Goal: Task Accomplishment & Management: Complete application form

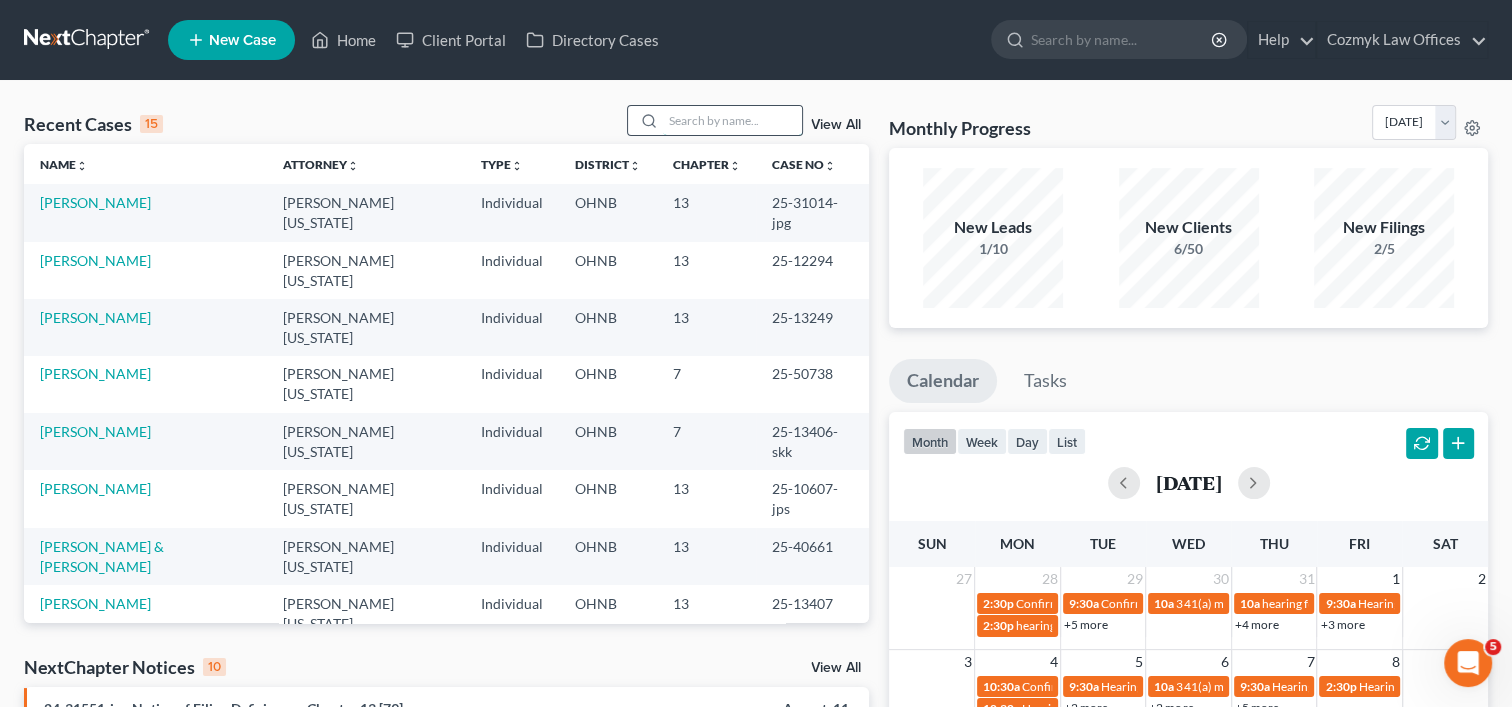
click at [727, 131] on input "search" at bounding box center [732, 120] width 140 height 29
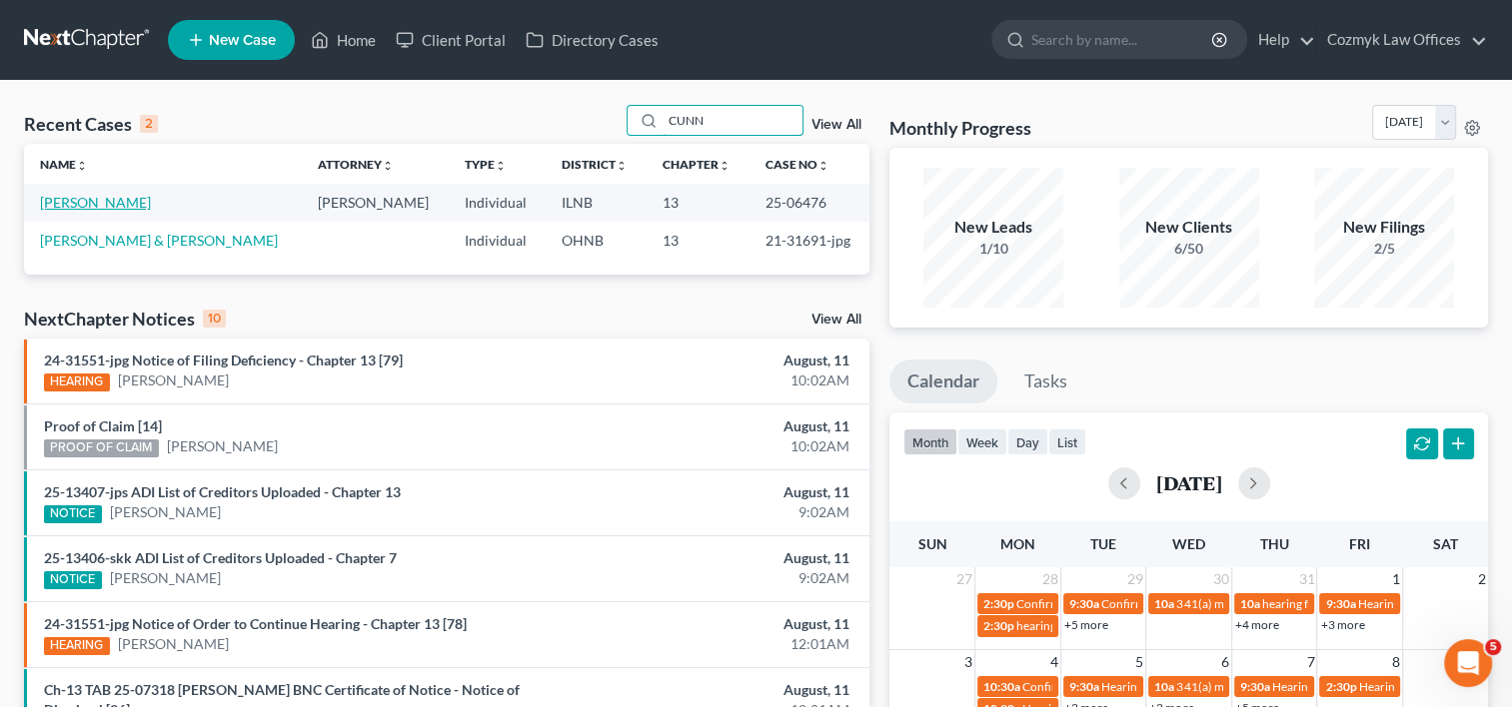
type input "CUNN"
click at [141, 201] on link "[PERSON_NAME]" at bounding box center [95, 202] width 111 height 17
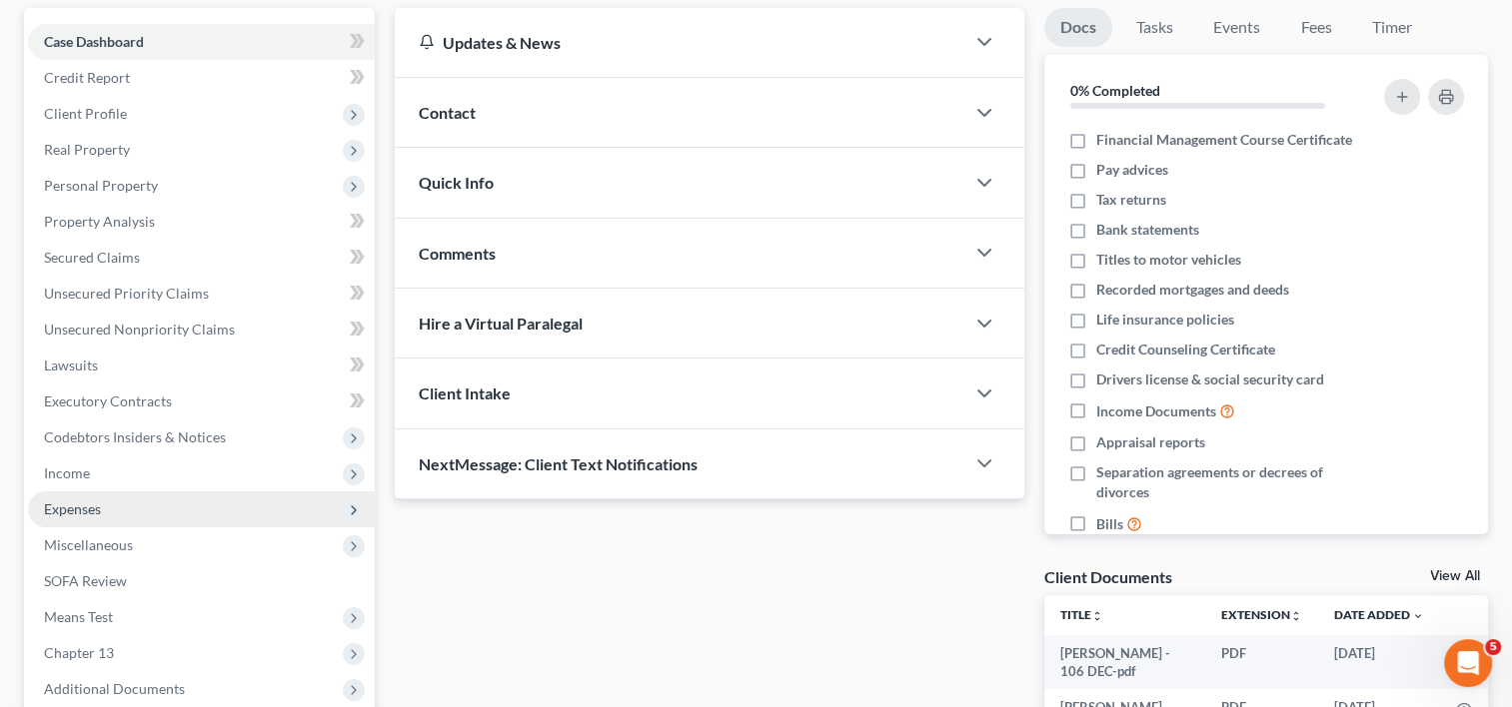
scroll to position [300, 0]
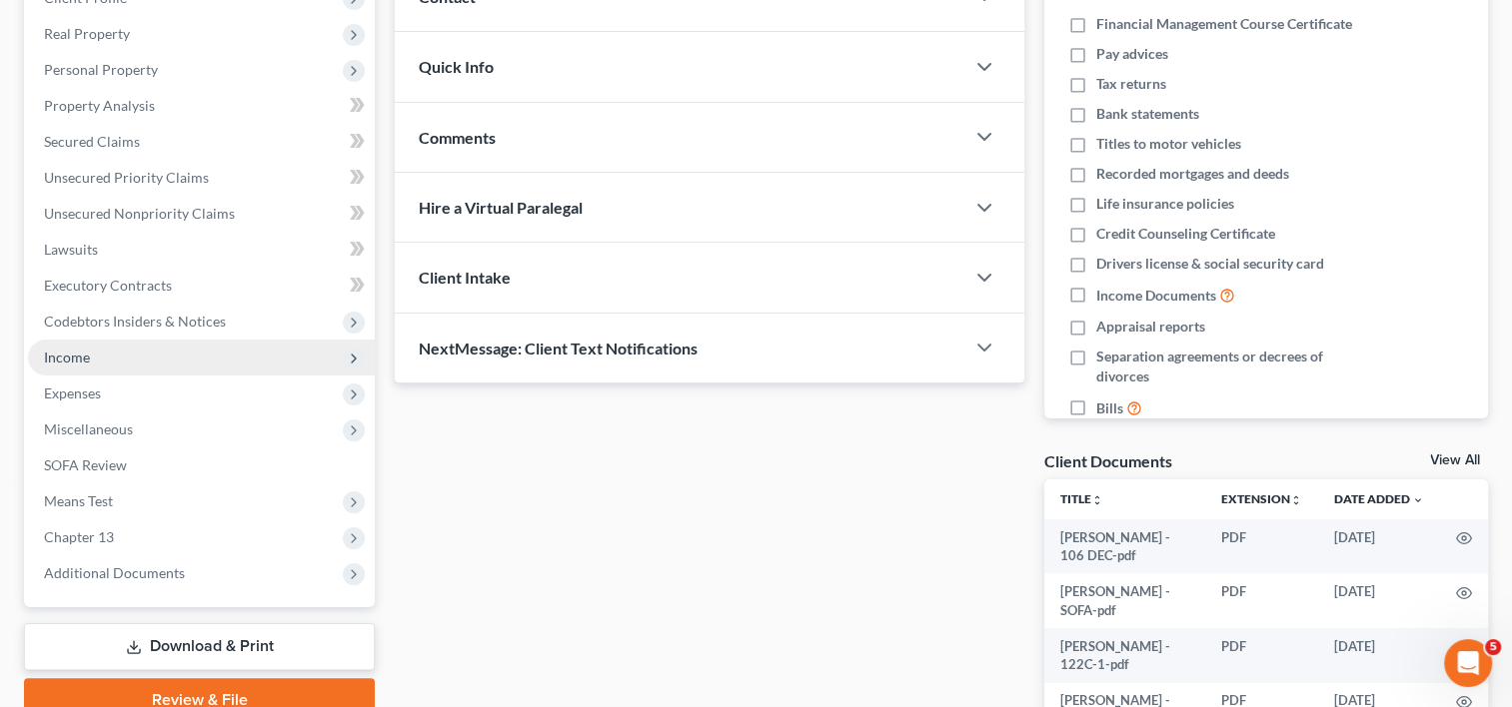
click at [100, 360] on span "Income" at bounding box center [201, 358] width 347 height 36
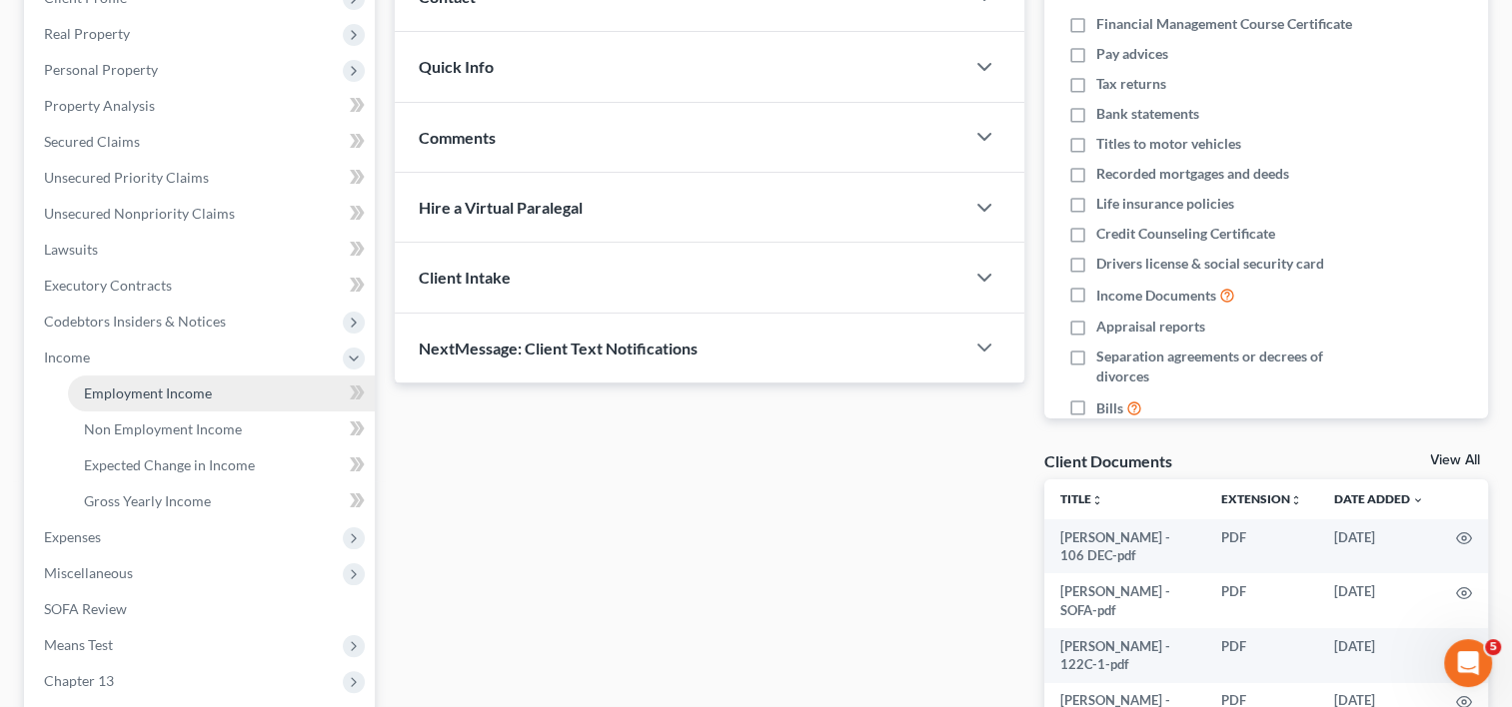
click at [113, 393] on span "Employment Income" at bounding box center [148, 393] width 128 height 17
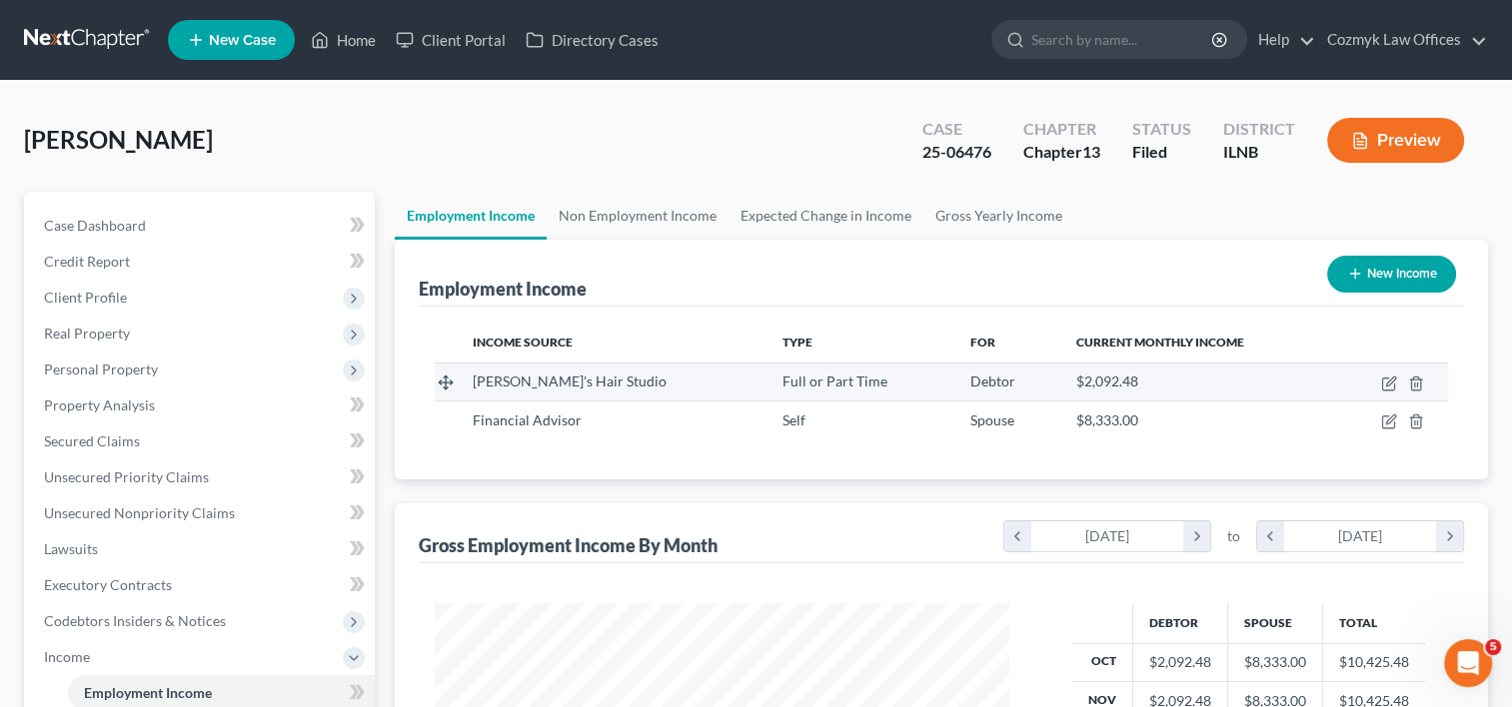
scroll to position [356, 615]
click at [634, 216] on link "Non Employment Income" at bounding box center [638, 216] width 182 height 48
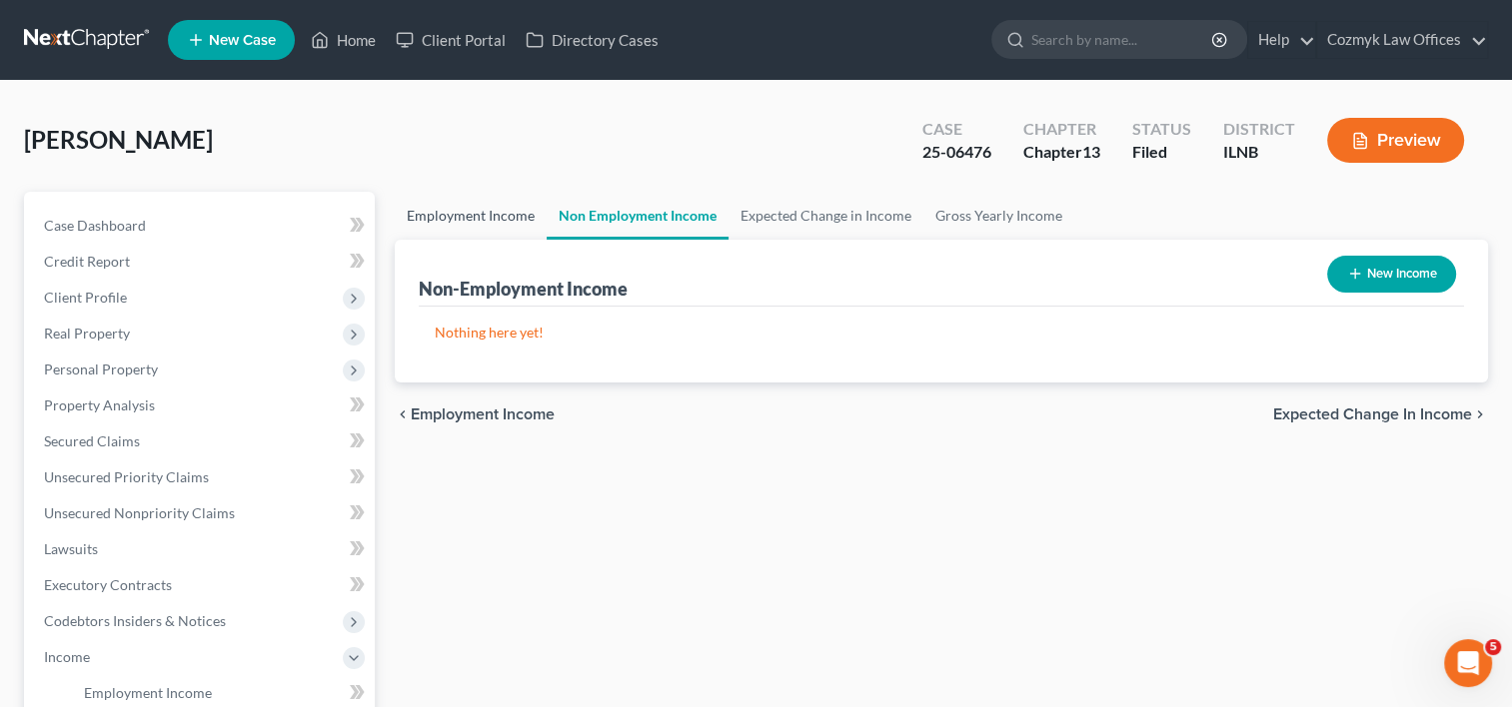
click at [477, 223] on link "Employment Income" at bounding box center [471, 216] width 152 height 48
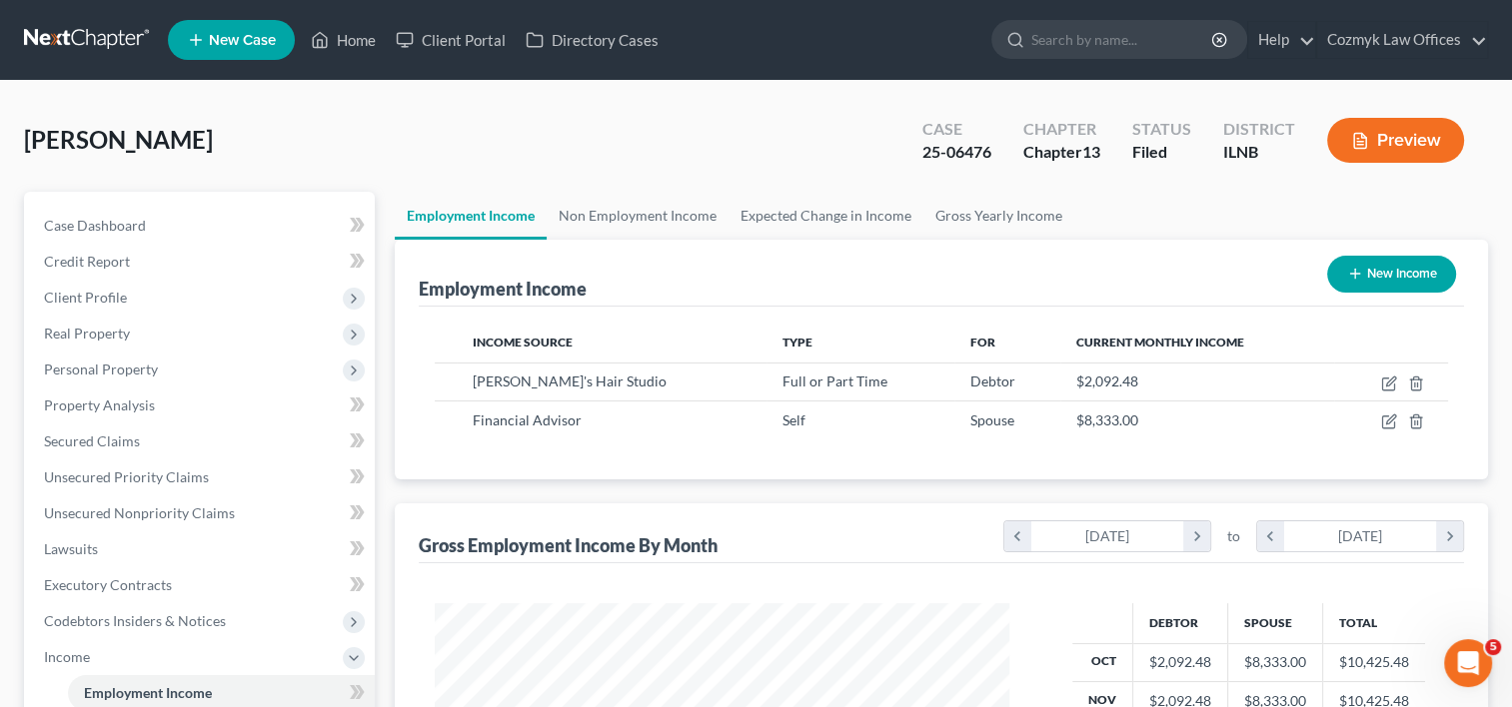
scroll to position [356, 615]
click at [659, 224] on link "Non Employment Income" at bounding box center [638, 216] width 182 height 48
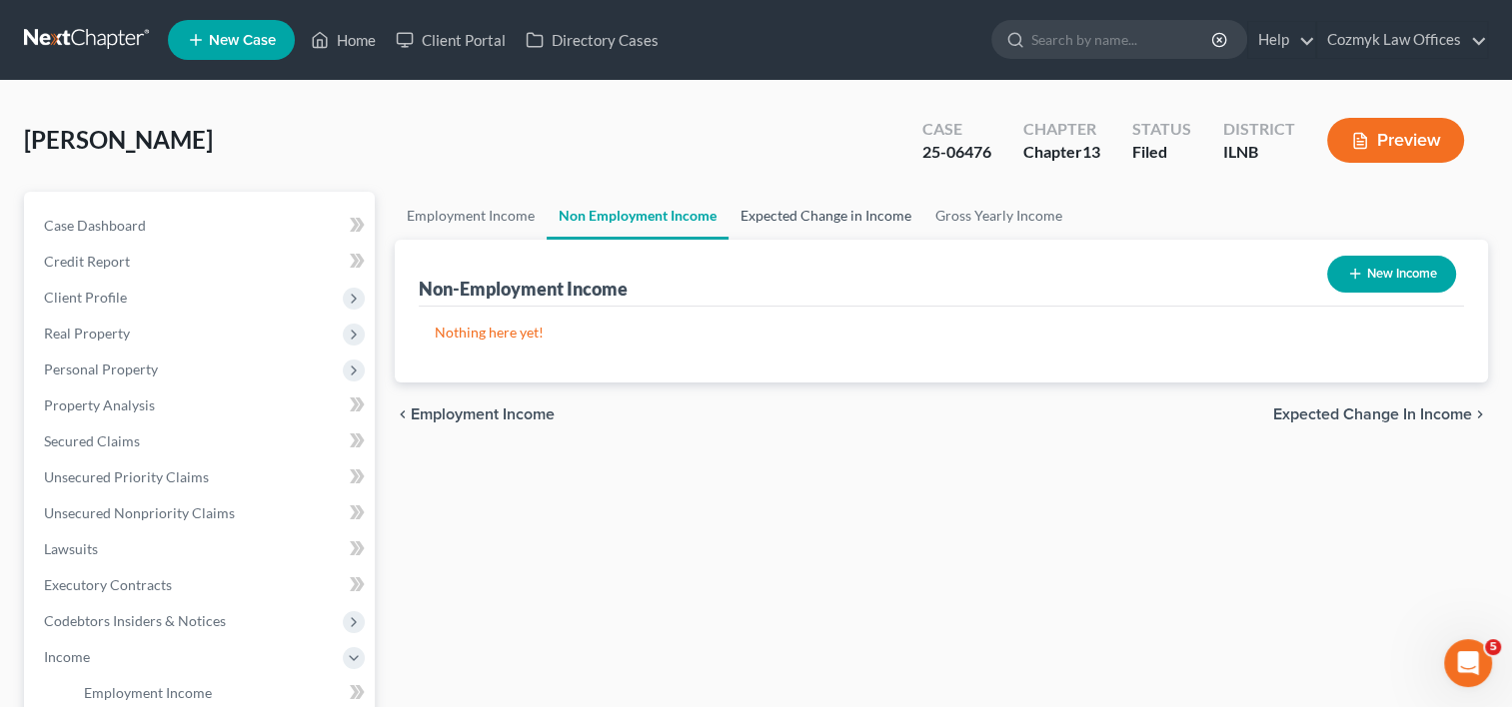
click at [804, 232] on link "Expected Change in Income" at bounding box center [825, 216] width 195 height 48
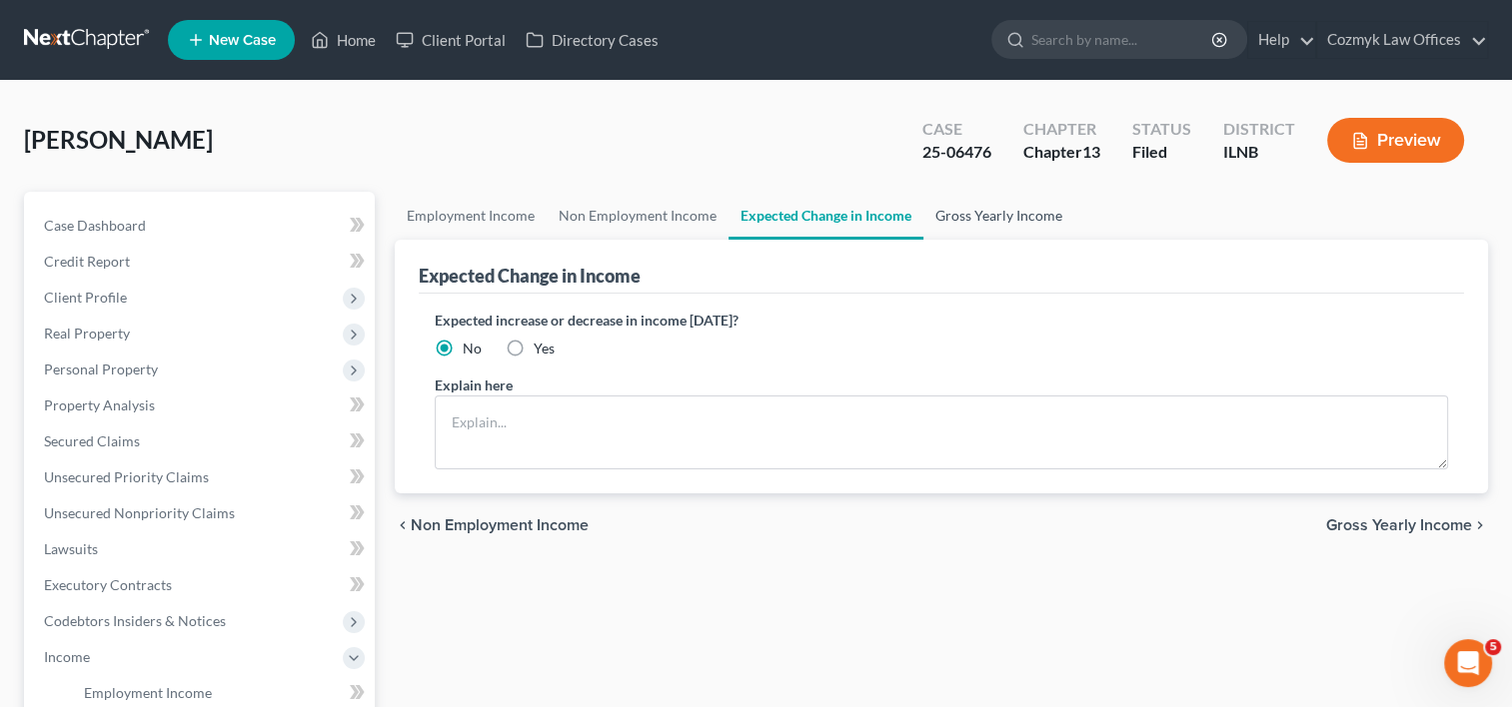
click at [955, 220] on link "Gross Yearly Income" at bounding box center [998, 216] width 151 height 48
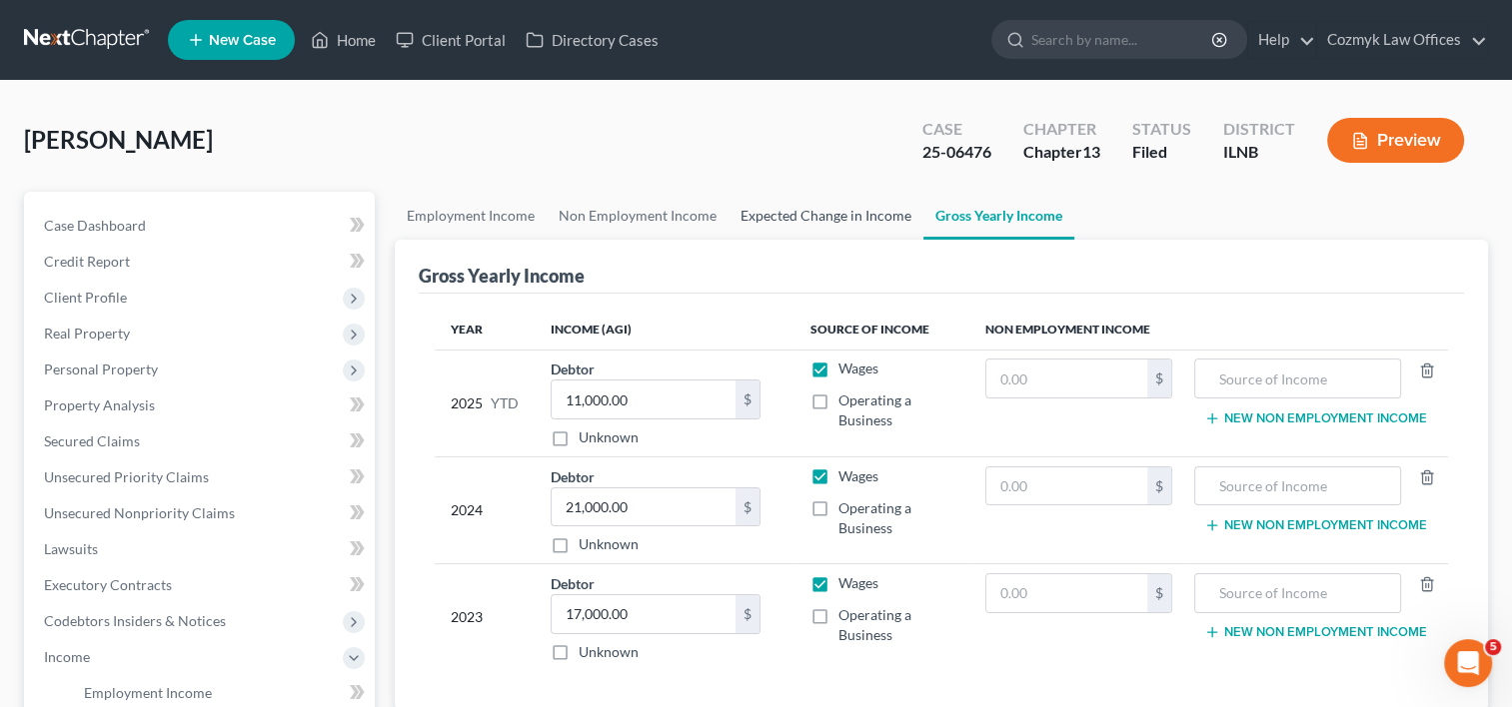
click at [832, 225] on link "Expected Change in Income" at bounding box center [825, 216] width 195 height 48
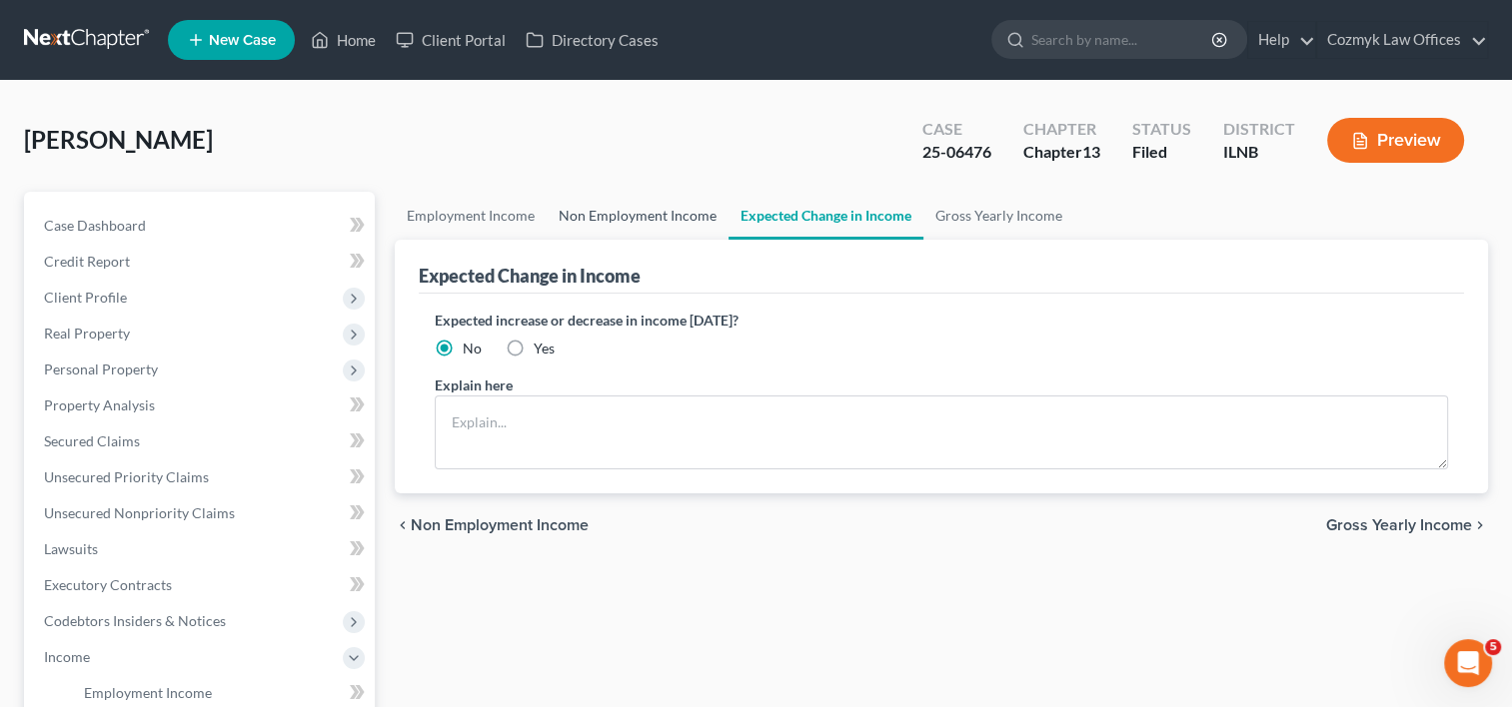
click at [588, 225] on link "Non Employment Income" at bounding box center [638, 216] width 182 height 48
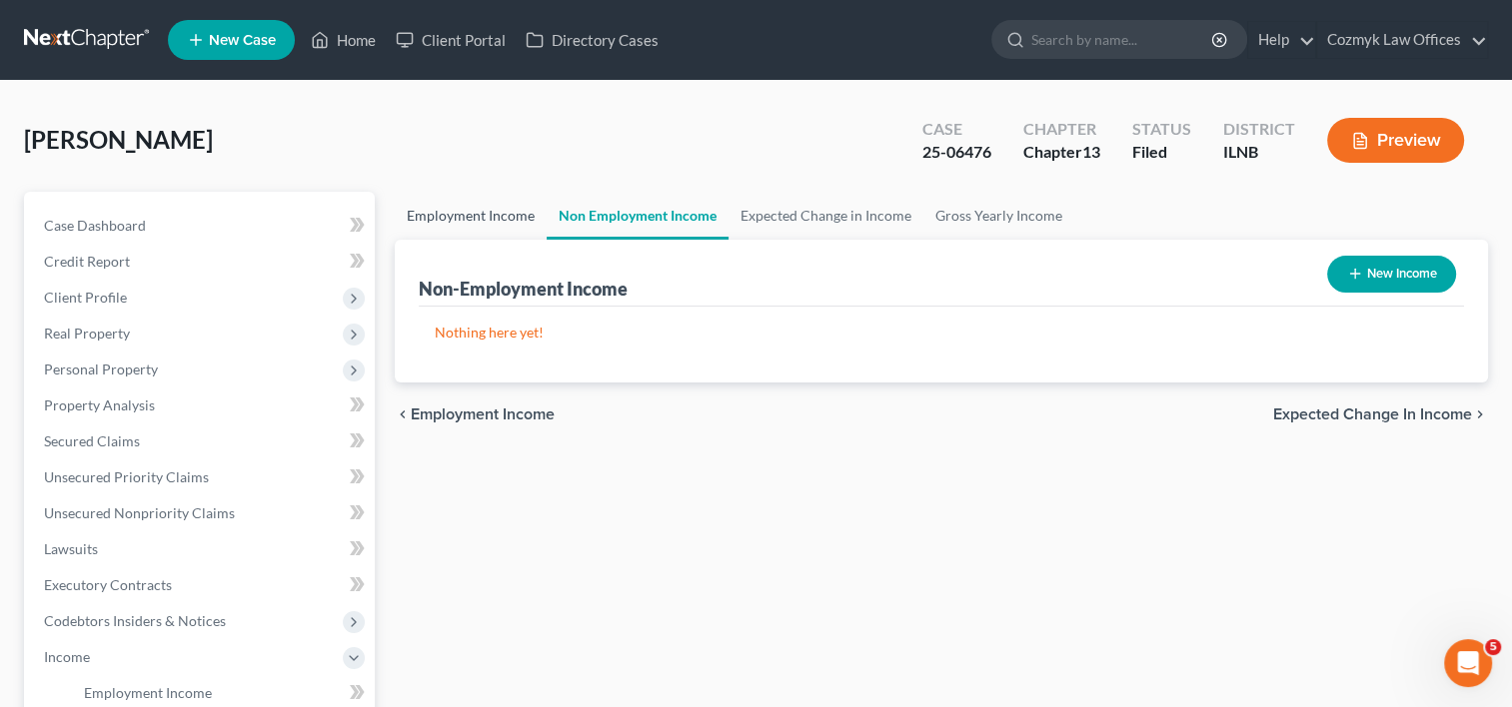
click at [475, 223] on link "Employment Income" at bounding box center [471, 216] width 152 height 48
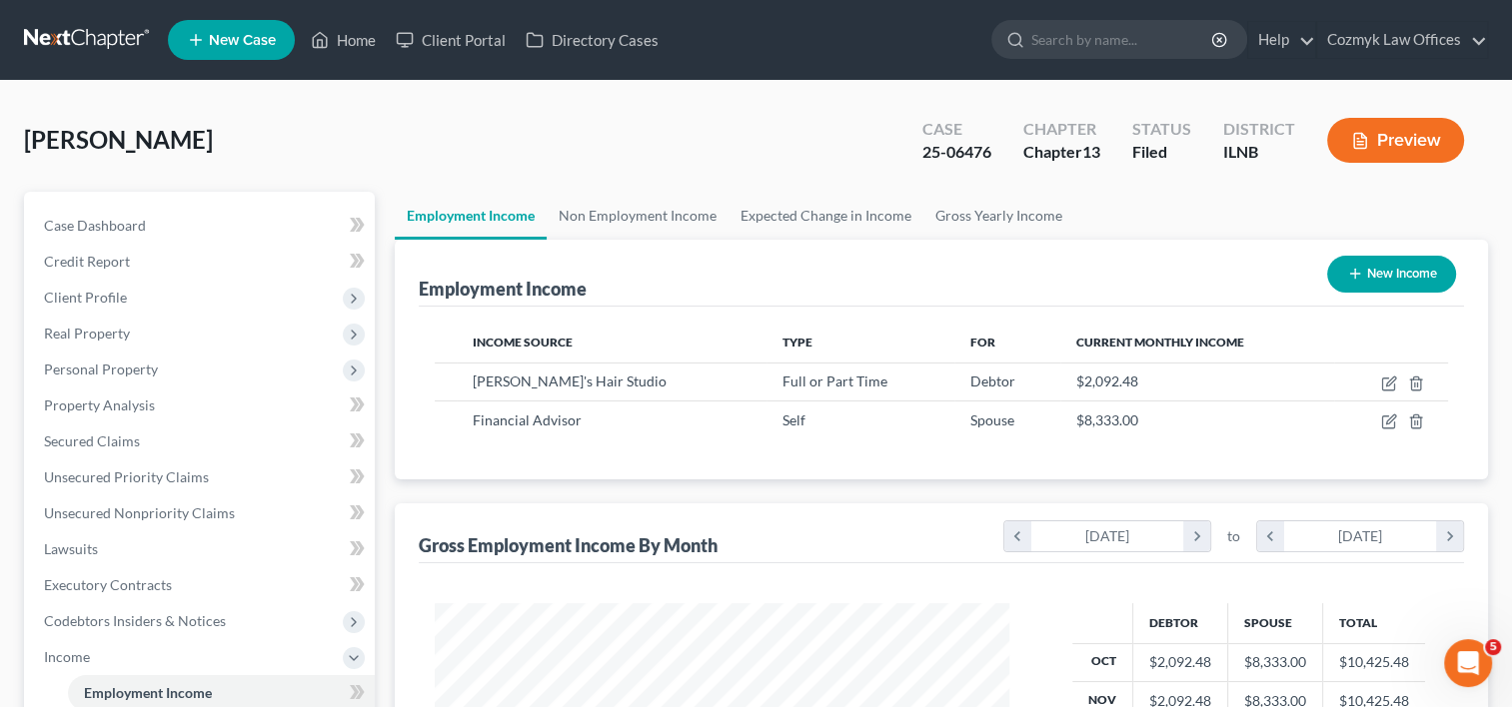
scroll to position [356, 615]
